Goal: Task Accomplishment & Management: Use online tool/utility

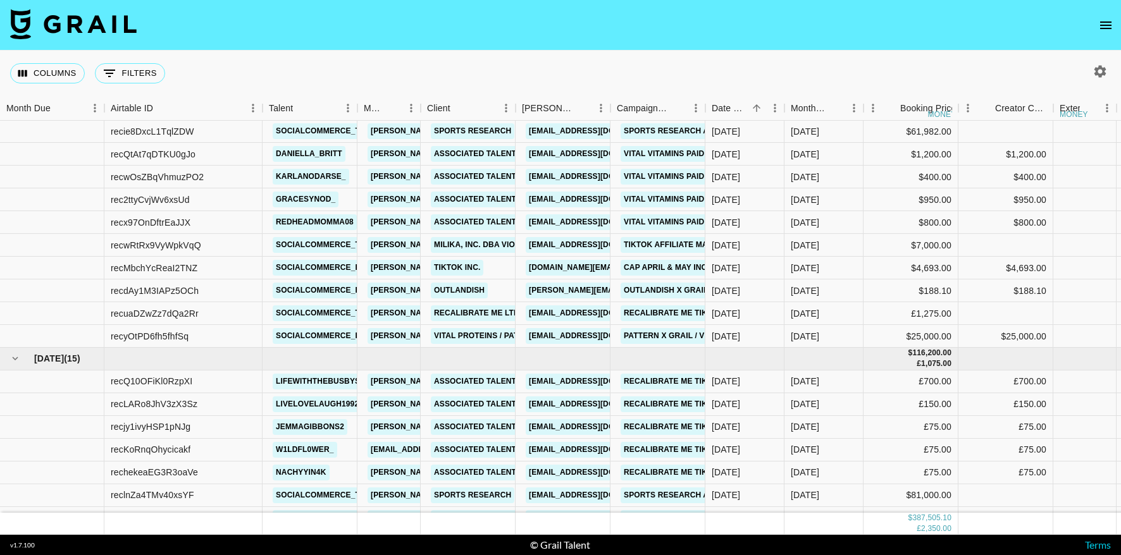
scroll to position [600, 0]
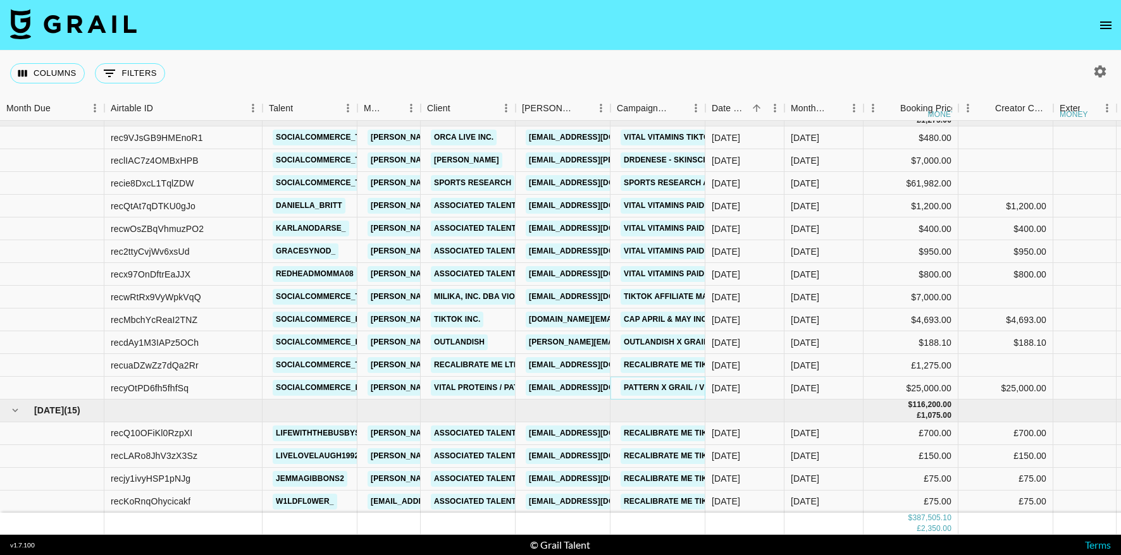
click at [665, 385] on link "Pattern x Grail / Vital Proteins TikTok Shop Campaign" at bounding box center [742, 388] width 244 height 16
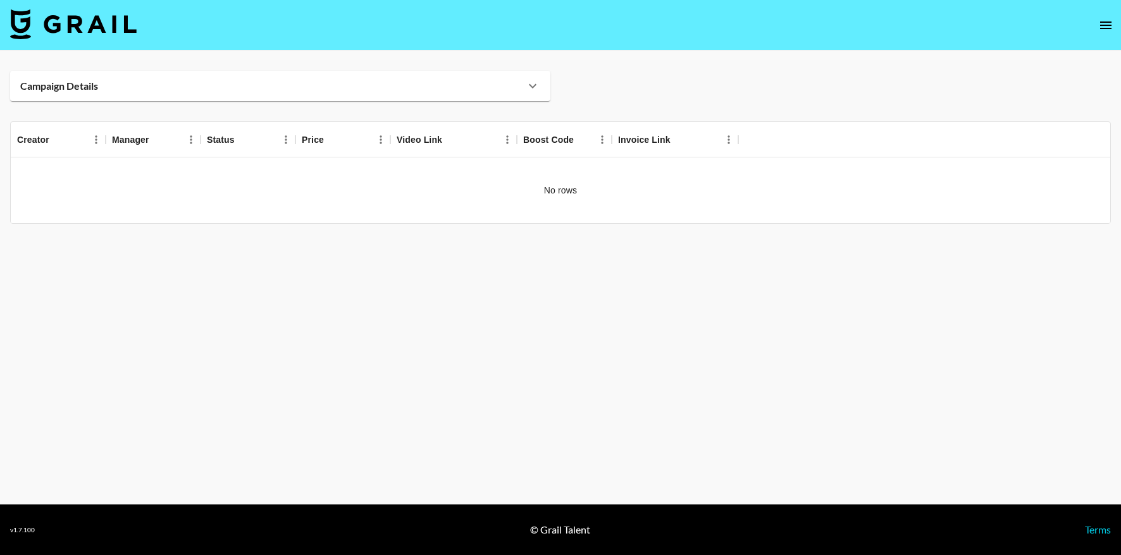
click at [403, 94] on div "Campaign Details" at bounding box center [280, 86] width 540 height 30
click at [437, 89] on div "Campaign Details" at bounding box center [272, 86] width 505 height 13
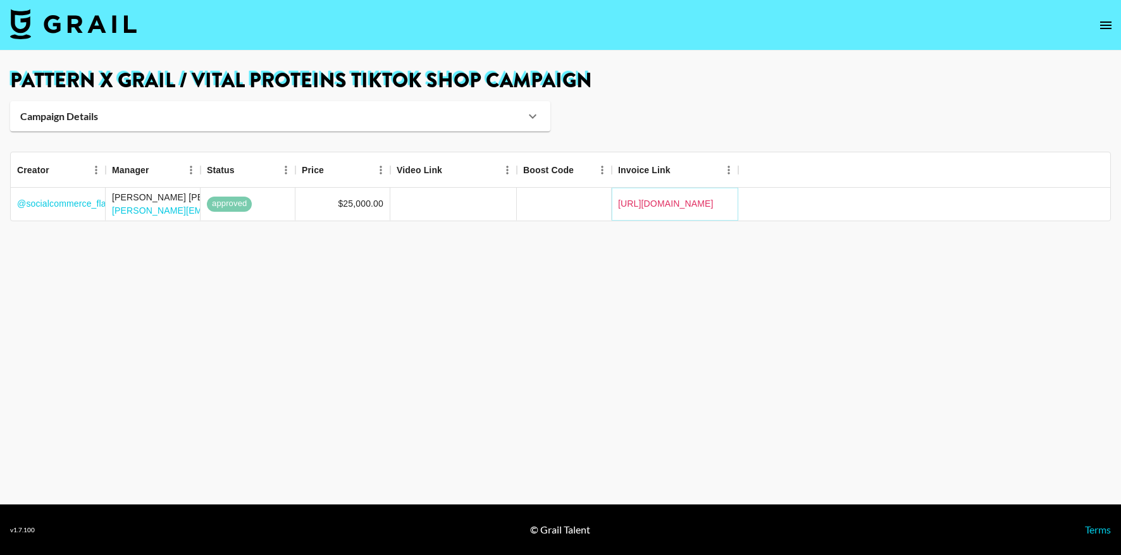
click at [654, 204] on link "https://in.xero.com/HuHxe6WzFIi68lmgyU2EKoCFchPHObybg3GNuZuM" at bounding box center [665, 203] width 95 height 13
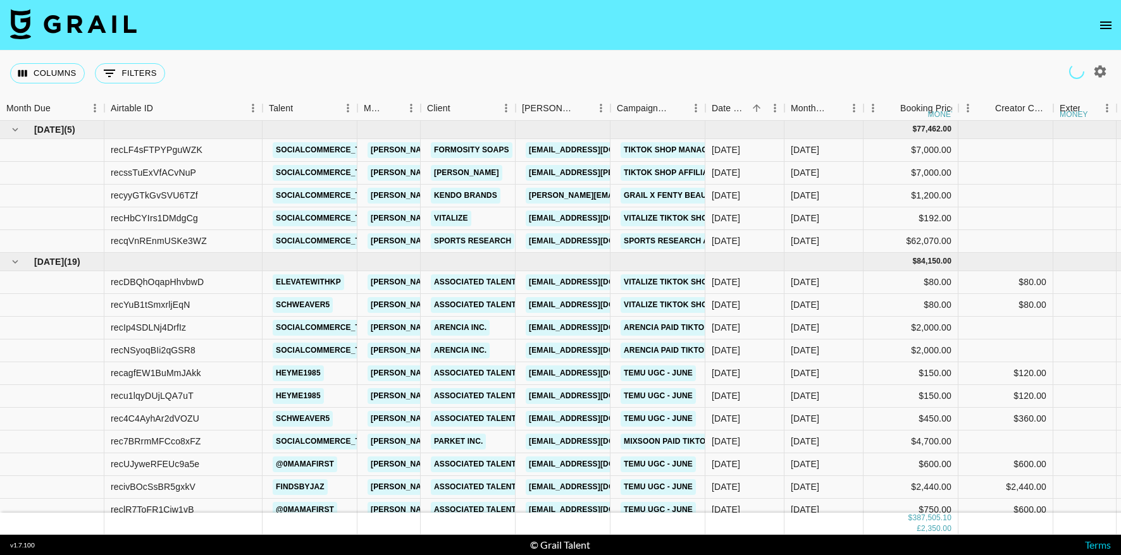
click at [1104, 20] on icon "open drawer" at bounding box center [1105, 25] width 15 height 15
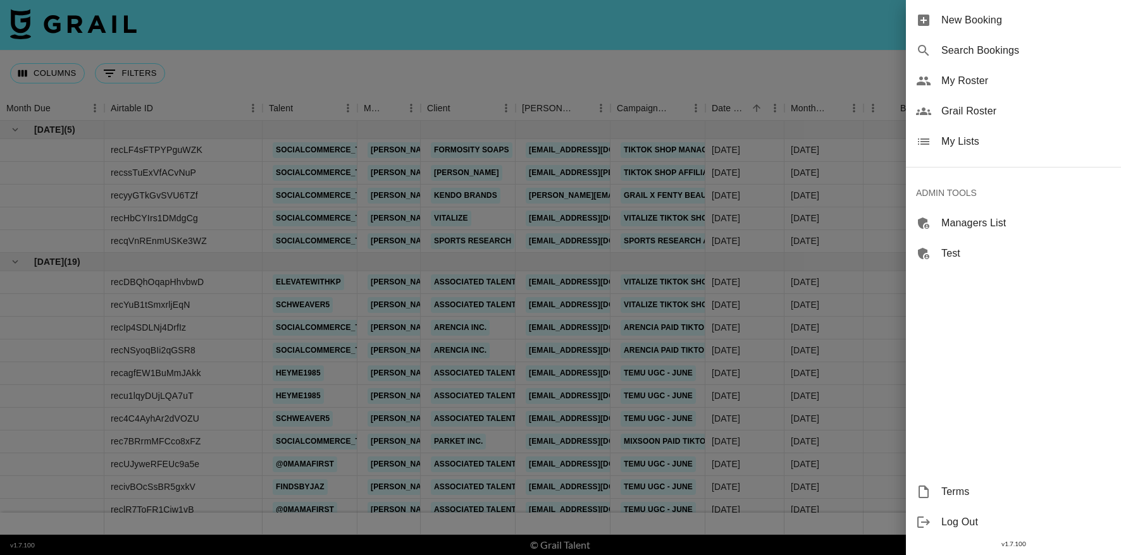
click at [1001, 23] on span "New Booking" at bounding box center [1025, 20] width 169 height 15
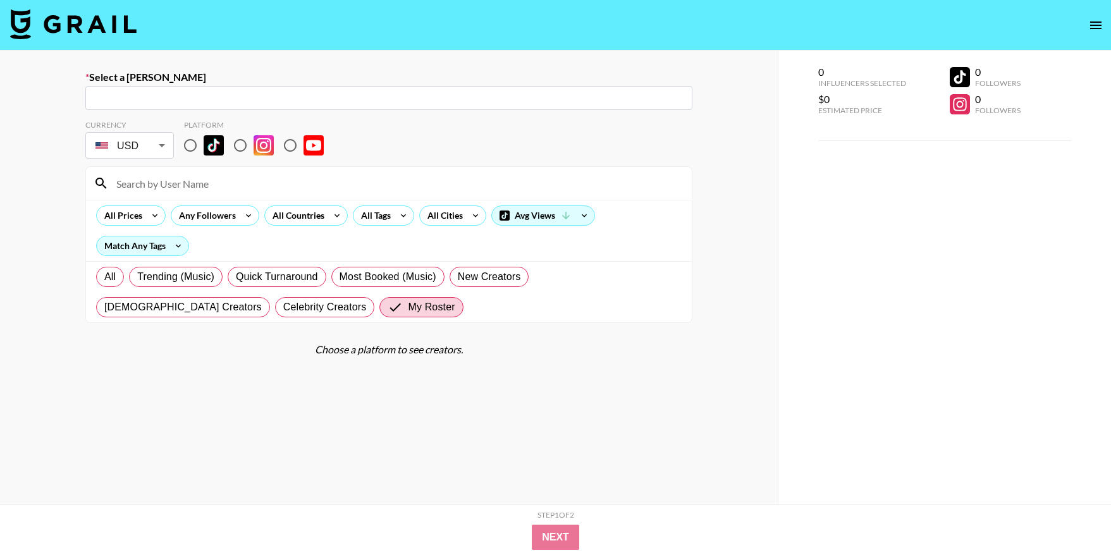
click at [346, 85] on div "Select a [PERSON_NAME] ​" at bounding box center [388, 90] width 607 height 39
click at [341, 89] on div "​" at bounding box center [388, 98] width 607 height 24
click at [328, 106] on div "​" at bounding box center [388, 98] width 607 height 24
drag, startPoint x: 197, startPoint y: 150, endPoint x: 207, endPoint y: 172, distance: 24.3
click at [197, 150] on input "radio" at bounding box center [190, 145] width 27 height 27
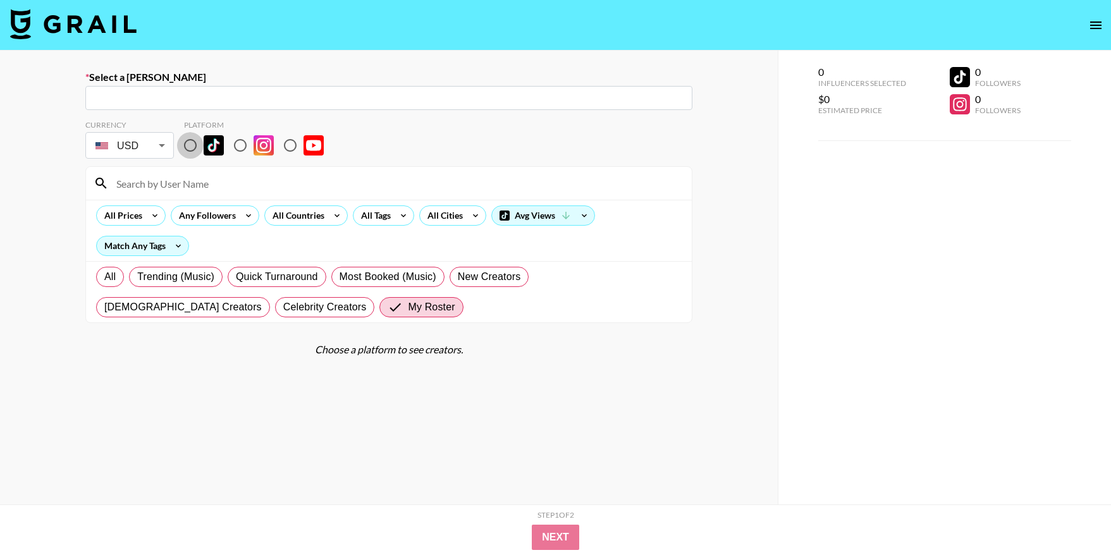
radio input "true"
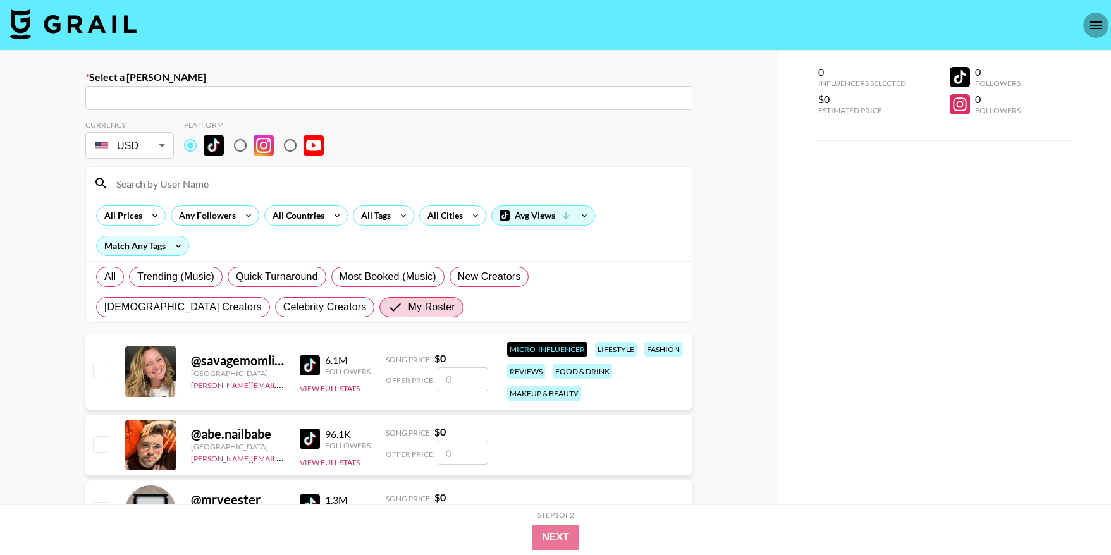
click at [1094, 27] on icon "open drawer" at bounding box center [1095, 25] width 15 height 15
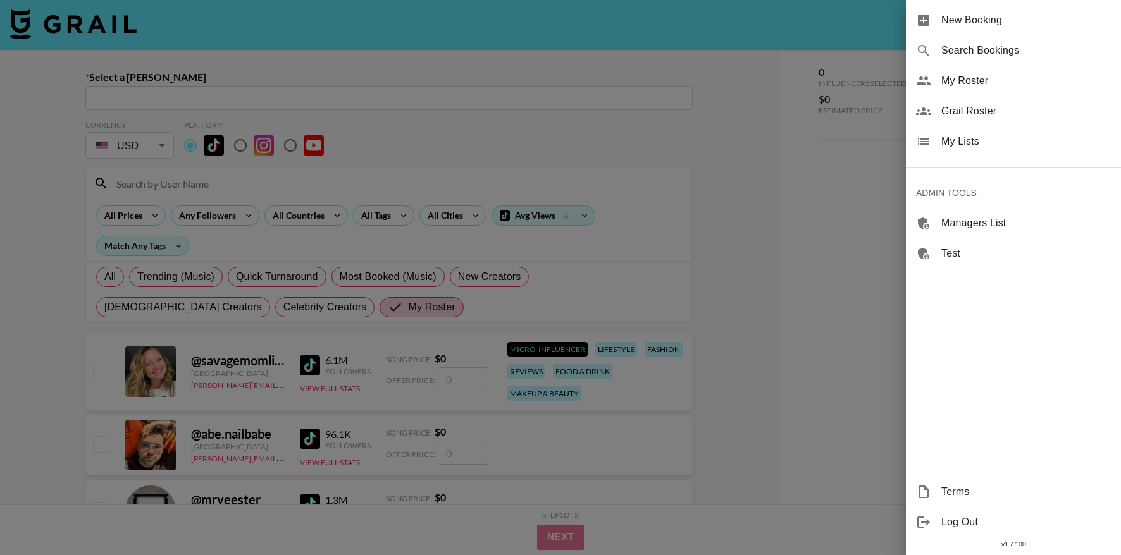
click at [851, 125] on div at bounding box center [560, 277] width 1121 height 555
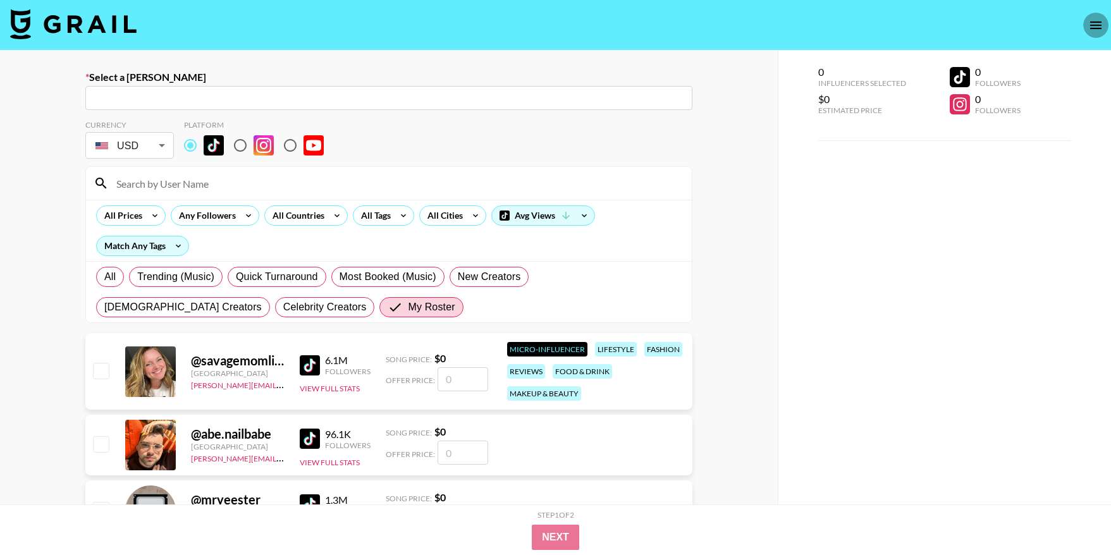
click at [1097, 32] on button "open drawer" at bounding box center [1095, 25] width 25 height 25
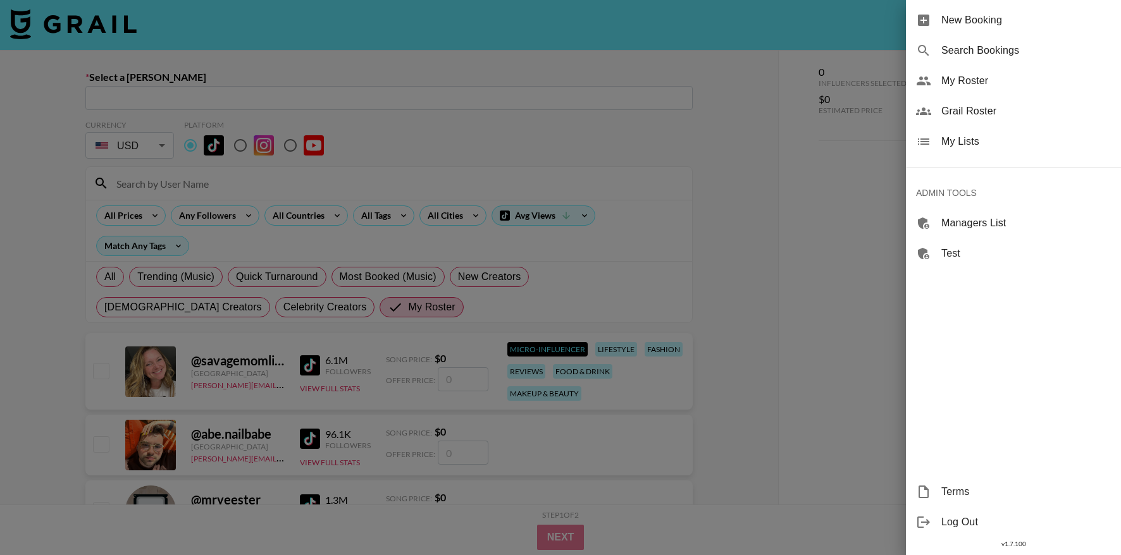
click at [834, 398] on div at bounding box center [560, 277] width 1121 height 555
